Goal: Browse casually

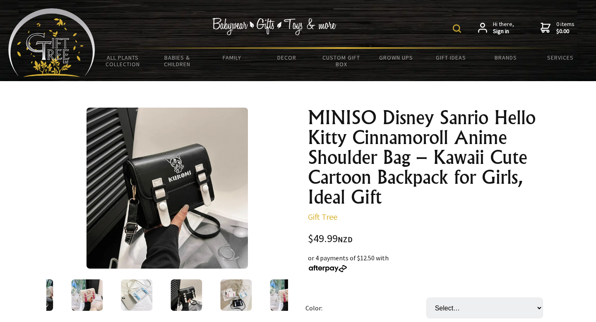
click at [233, 289] on img at bounding box center [235, 294] width 31 height 31
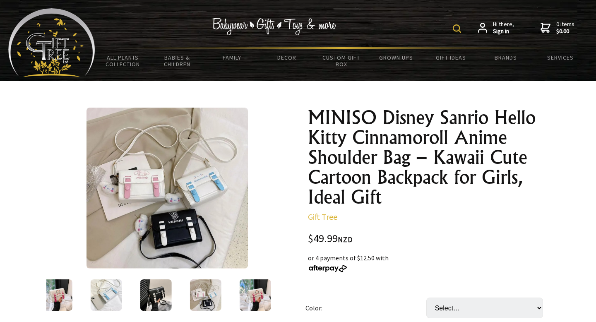
click at [253, 292] on img at bounding box center [255, 294] width 31 height 31
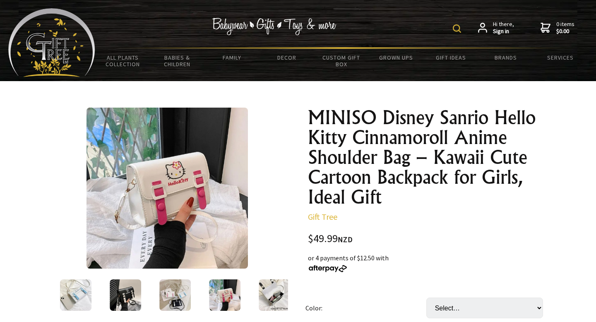
click at [161, 299] on img at bounding box center [174, 294] width 31 height 31
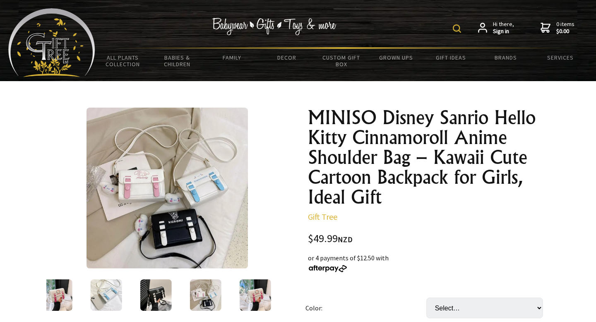
click at [163, 298] on img at bounding box center [155, 294] width 31 height 31
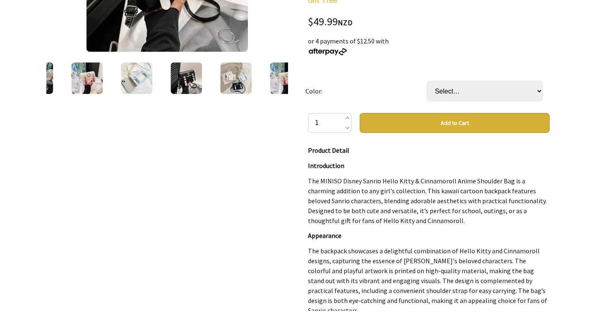
scroll to position [213, 0]
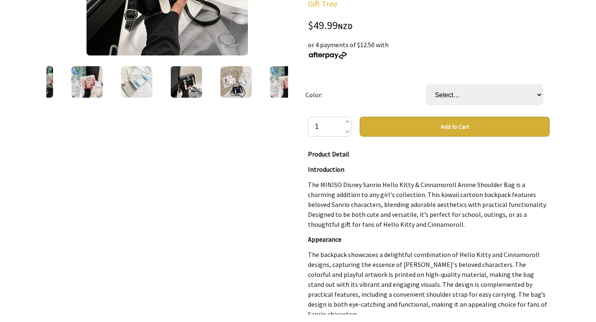
click at [189, 95] on img at bounding box center [185, 81] width 31 height 31
click at [187, 79] on img at bounding box center [185, 81] width 31 height 31
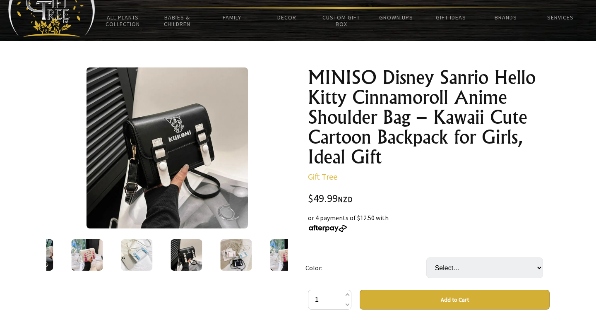
scroll to position [43, 0]
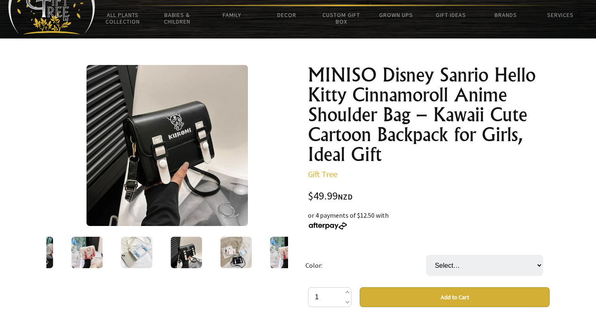
click at [241, 260] on img at bounding box center [235, 252] width 31 height 31
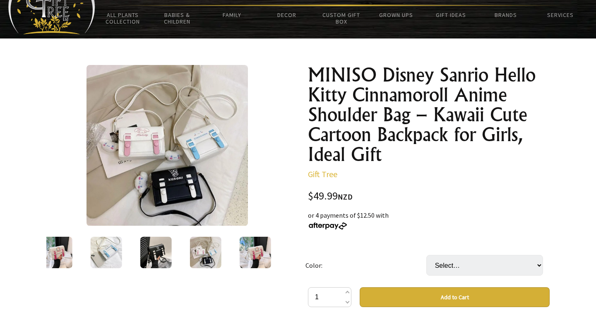
click at [158, 253] on img at bounding box center [155, 252] width 31 height 31
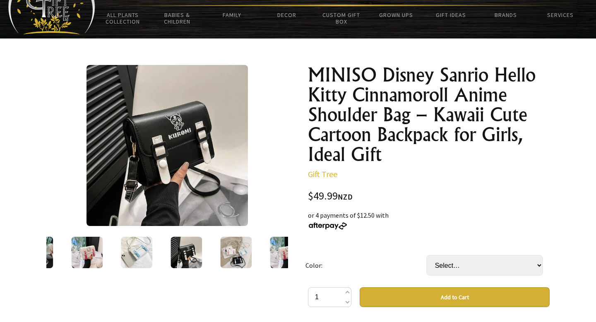
click at [105, 249] on div at bounding box center [87, 252] width 50 height 35
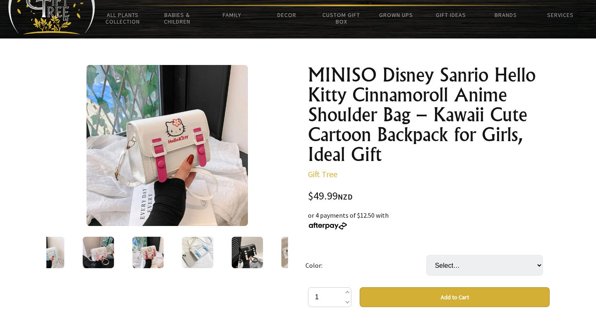
click at [94, 251] on img at bounding box center [98, 252] width 31 height 31
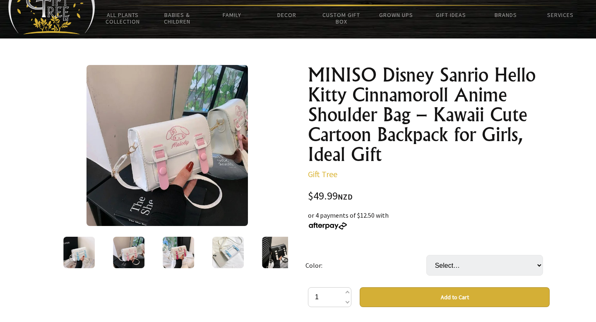
click at [86, 251] on img at bounding box center [78, 252] width 31 height 31
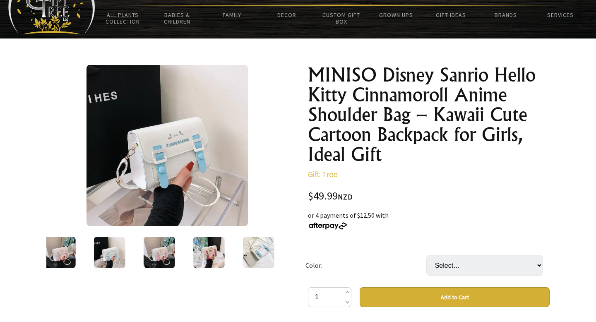
click at [73, 252] on img at bounding box center [59, 252] width 31 height 31
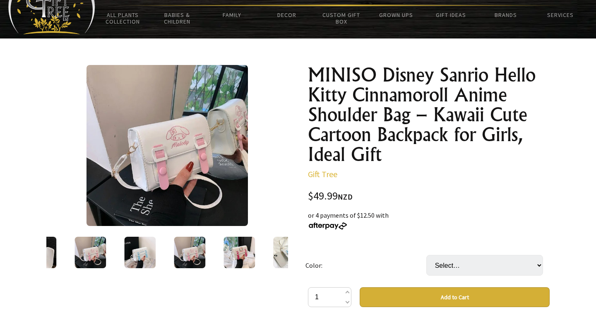
click at [58, 252] on div at bounding box center [41, 252] width 50 height 35
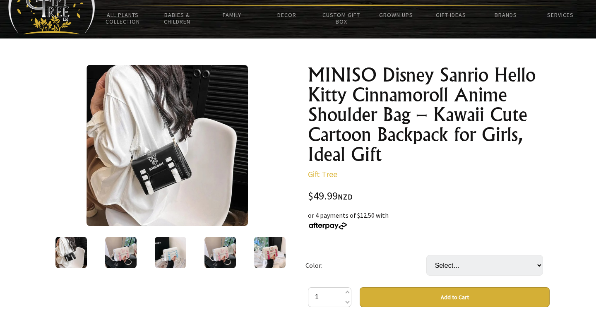
click at [110, 253] on img at bounding box center [120, 252] width 31 height 31
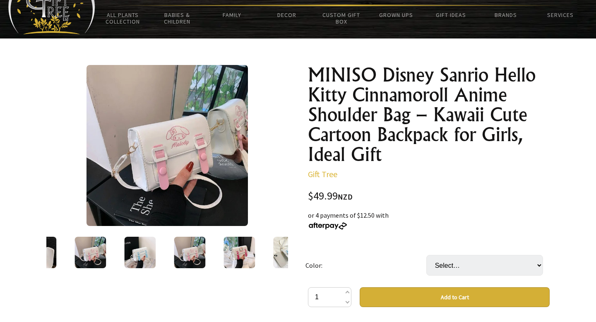
click at [119, 252] on div at bounding box center [140, 252] width 50 height 35
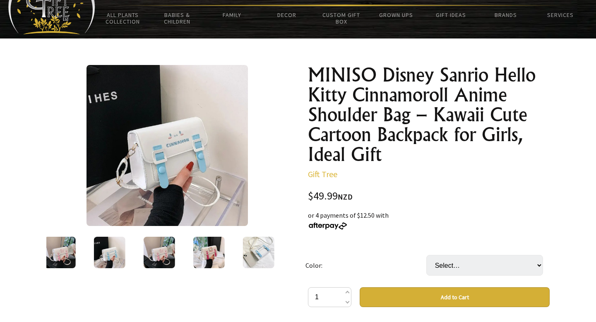
click at [125, 252] on img at bounding box center [109, 252] width 31 height 31
click at [152, 251] on img at bounding box center [159, 252] width 31 height 31
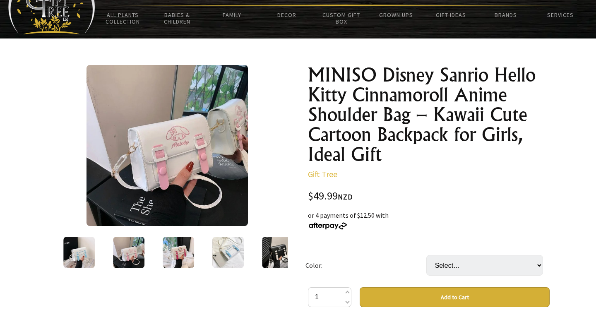
click at [172, 251] on img at bounding box center [178, 252] width 31 height 31
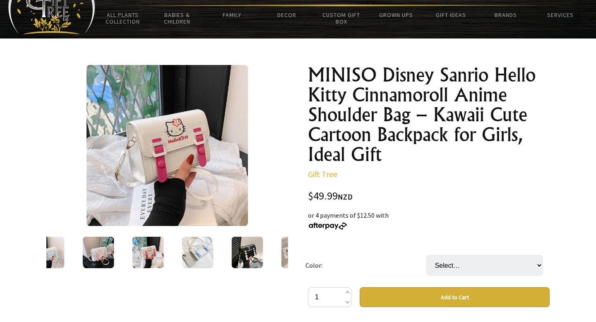
click at [199, 248] on img at bounding box center [197, 252] width 31 height 31
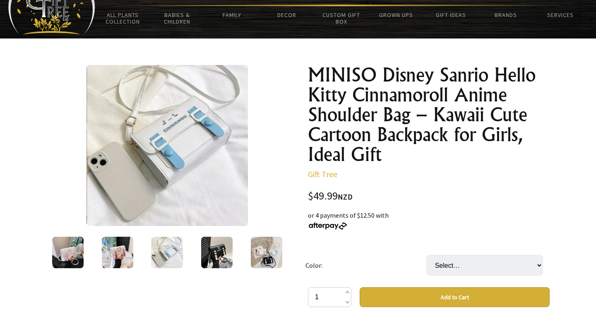
click at [212, 249] on img at bounding box center [216, 252] width 31 height 31
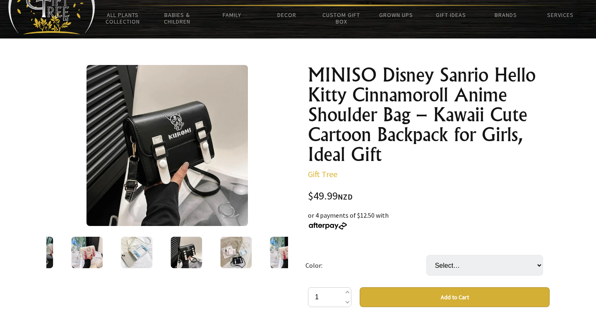
click at [240, 254] on img at bounding box center [235, 252] width 31 height 31
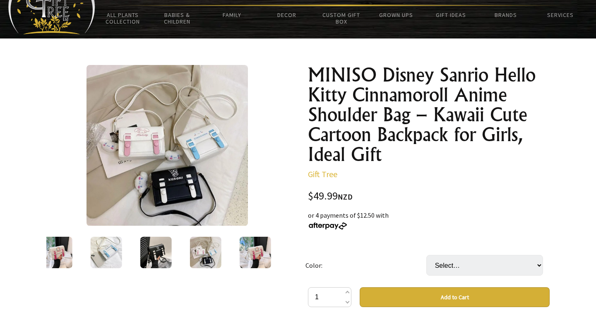
click at [166, 253] on img at bounding box center [155, 252] width 31 height 31
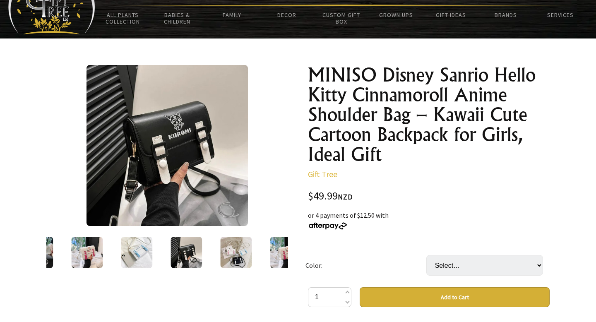
click at [238, 251] on img at bounding box center [235, 252] width 31 height 31
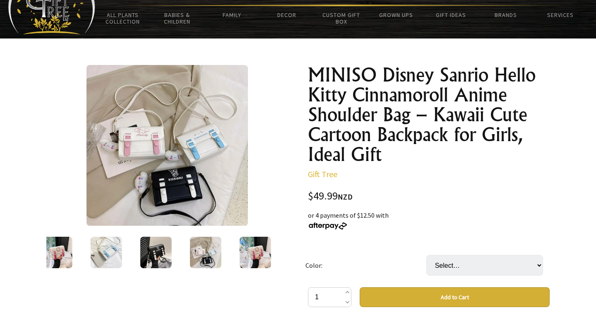
click at [238, 251] on div at bounding box center [255, 252] width 50 height 35
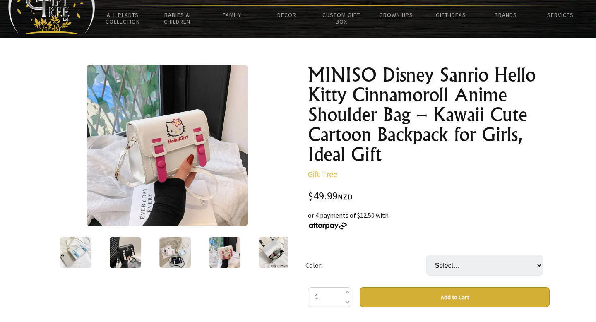
click at [265, 251] on img at bounding box center [274, 252] width 31 height 31
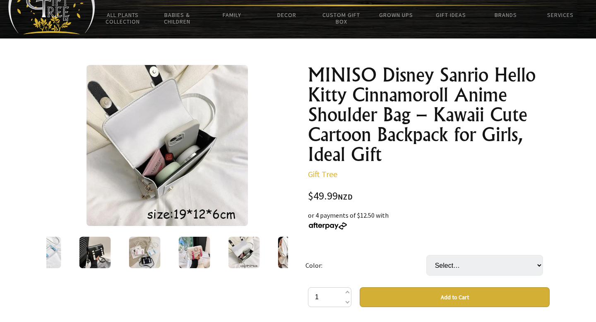
click at [281, 256] on img at bounding box center [293, 252] width 31 height 31
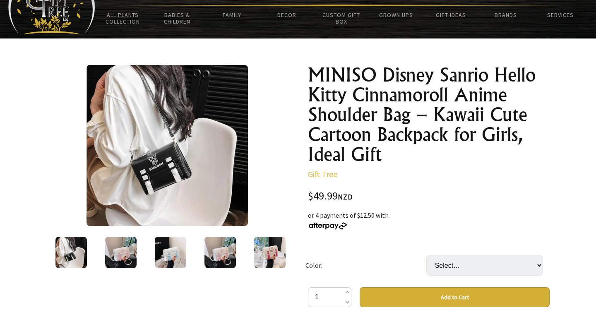
click at [234, 256] on img at bounding box center [219, 252] width 31 height 31
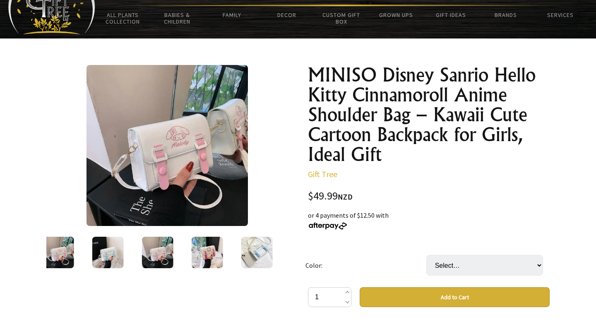
click at [241, 256] on img at bounding box center [256, 252] width 31 height 31
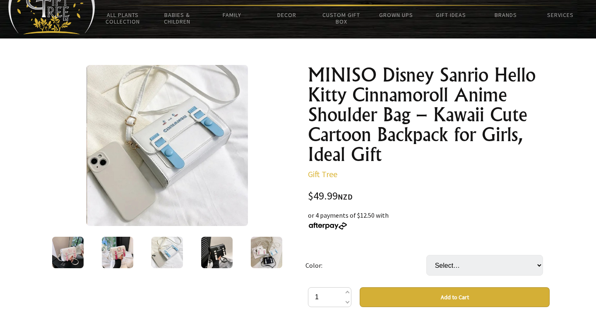
click at [214, 254] on img at bounding box center [216, 252] width 31 height 31
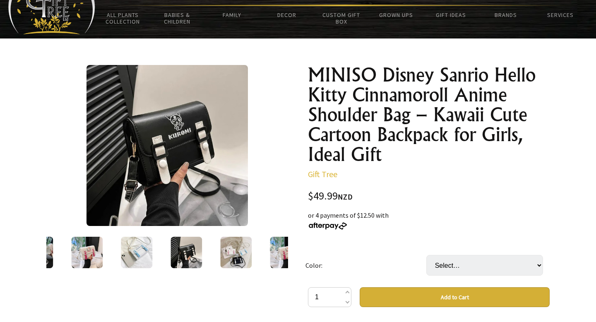
click at [228, 257] on img at bounding box center [235, 252] width 31 height 31
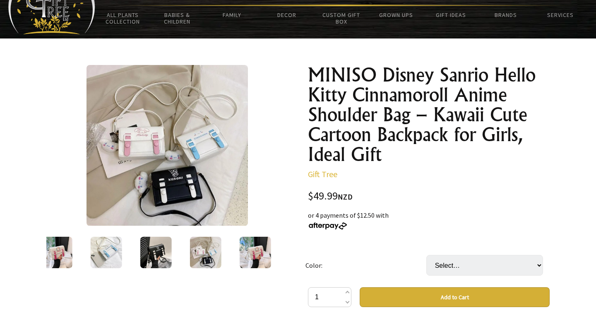
click at [156, 251] on img at bounding box center [155, 252] width 31 height 31
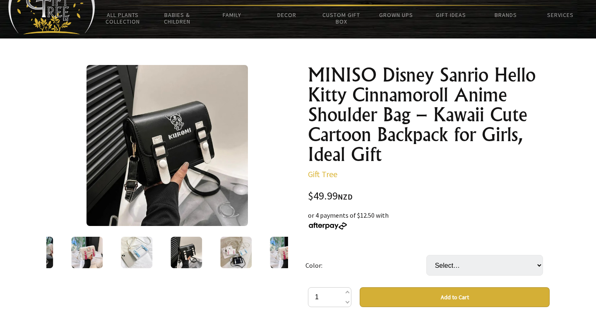
click at [219, 254] on div at bounding box center [236, 252] width 50 height 35
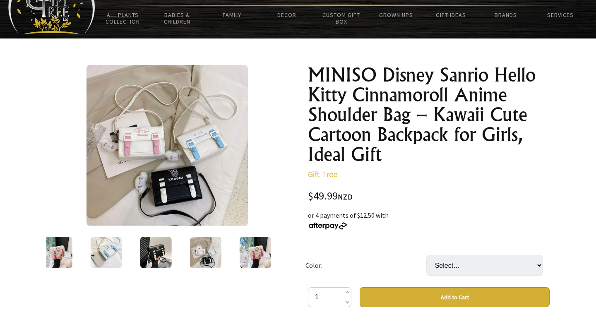
click at [246, 255] on img at bounding box center [255, 252] width 31 height 31
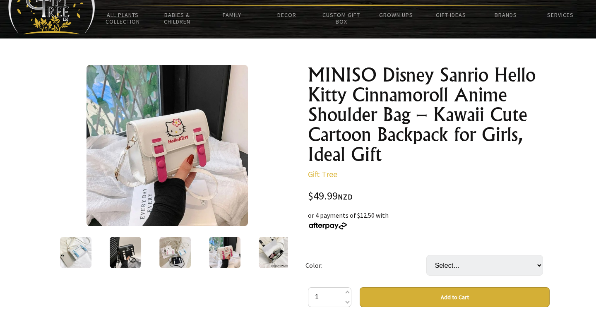
click at [169, 252] on img at bounding box center [174, 252] width 31 height 31
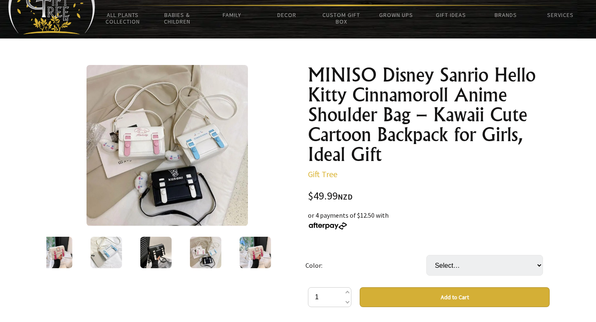
click at [232, 255] on div at bounding box center [255, 252] width 50 height 35
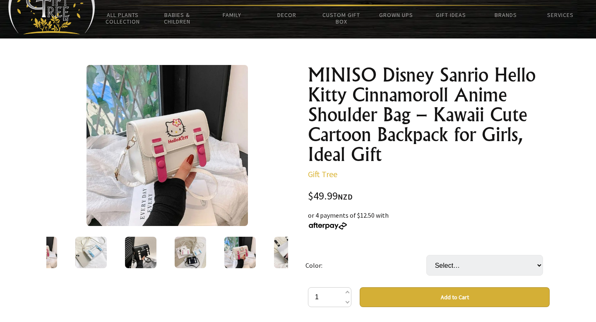
click at [238, 255] on img at bounding box center [239, 252] width 31 height 31
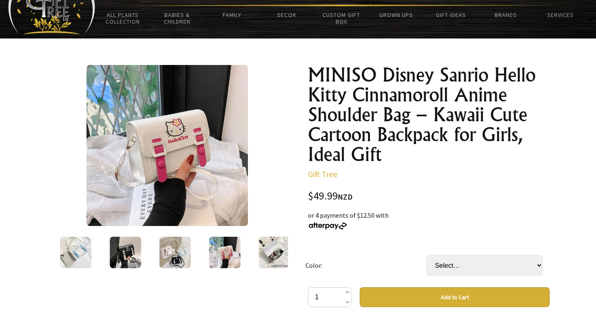
click at [254, 247] on div at bounding box center [274, 252] width 50 height 35
